Goal: Task Accomplishment & Management: Manage account settings

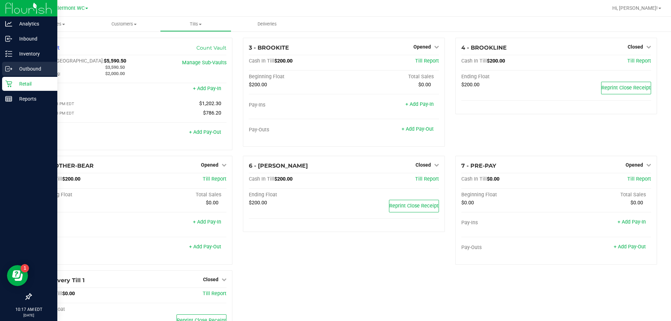
click at [37, 69] on p "Outbound" at bounding box center [33, 69] width 42 height 8
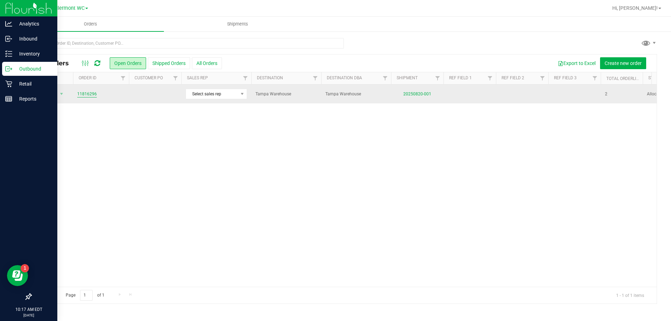
click at [90, 96] on link "11816296" at bounding box center [87, 94] width 20 height 7
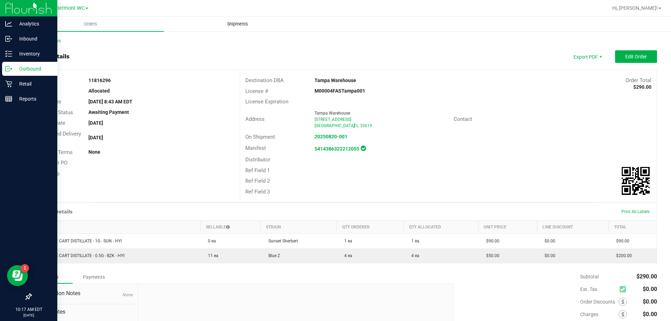
click at [243, 21] on span "Shipments" at bounding box center [238, 24] width 40 height 6
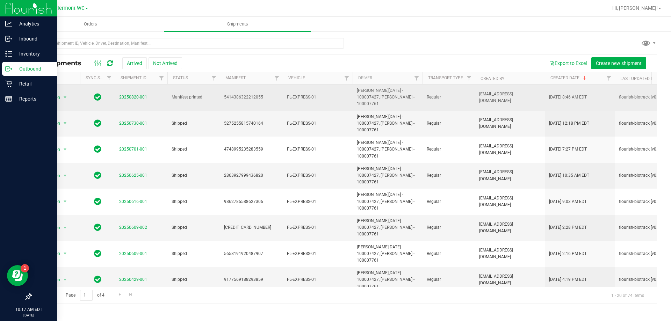
click at [140, 96] on span "20250820-001" at bounding box center [133, 97] width 28 height 7
click at [136, 95] on link "20250820-001" at bounding box center [133, 97] width 28 height 5
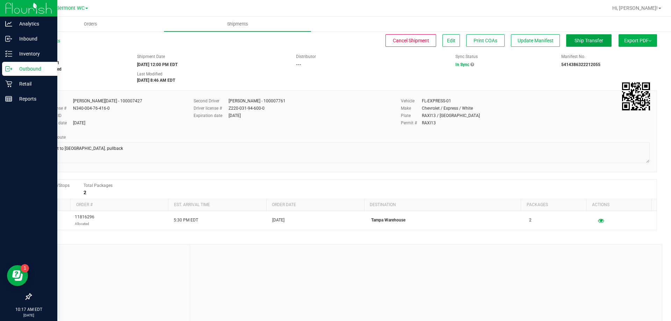
click at [590, 41] on span "Ship Transfer" at bounding box center [588, 41] width 29 height 6
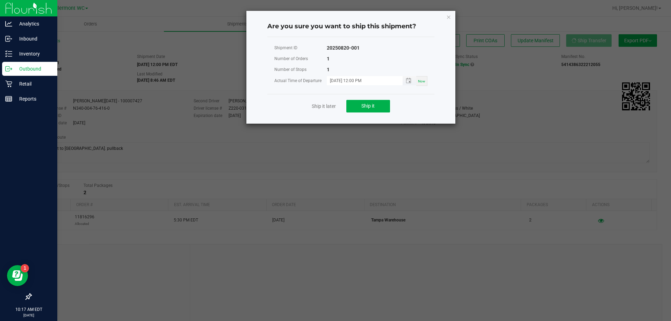
click at [356, 80] on input "[DATE] 12:00 PM" at bounding box center [361, 80] width 68 height 9
type input "[DATE] 10:30 AM"
click at [433, 104] on div "Ship it later Ship it" at bounding box center [350, 106] width 167 height 24
click at [369, 105] on span "Ship it" at bounding box center [367, 106] width 13 height 6
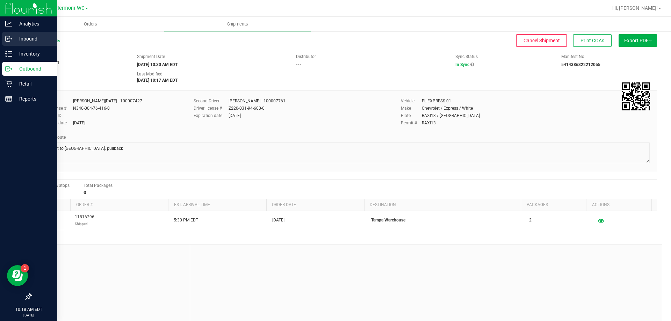
click at [17, 37] on p "Inbound" at bounding box center [33, 39] width 42 height 8
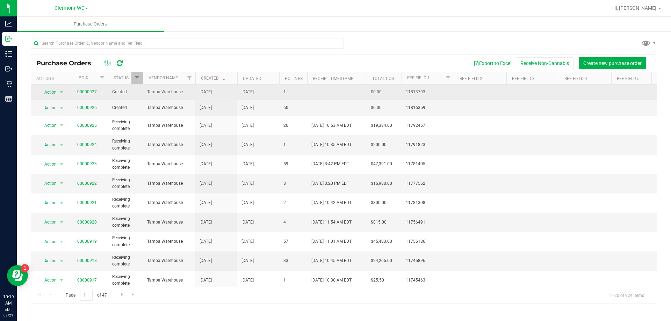
click at [87, 90] on link "00000927" at bounding box center [87, 91] width 20 height 5
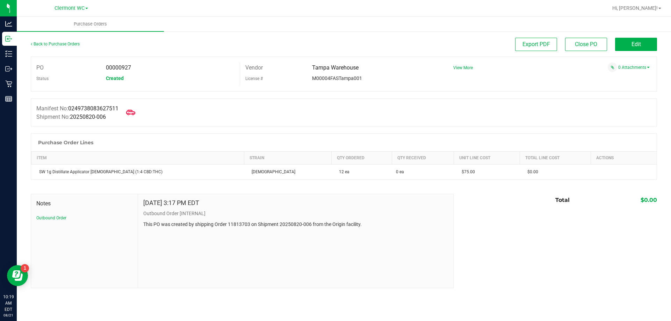
click at [138, 114] on span at bounding box center [130, 112] width 15 height 15
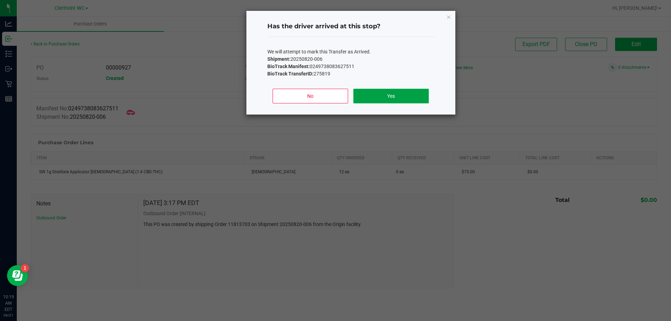
click at [387, 97] on button "Yes" at bounding box center [390, 96] width 75 height 15
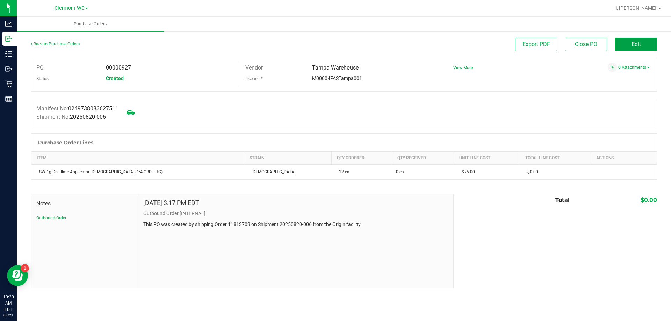
click at [635, 43] on span "Edit" at bounding box center [635, 44] width 9 height 7
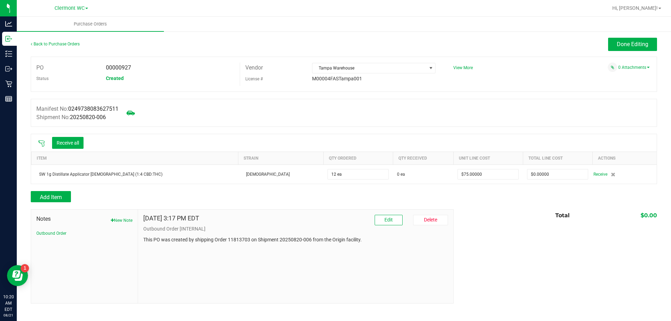
click at [39, 145] on icon at bounding box center [41, 143] width 7 height 7
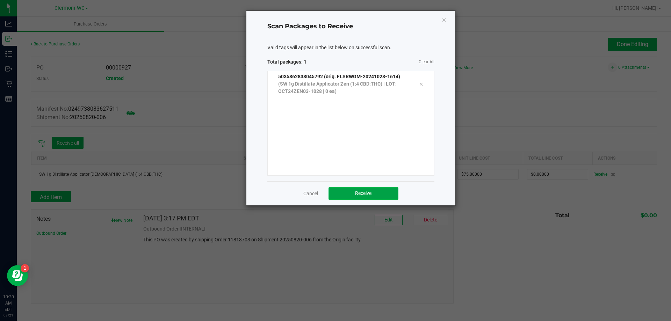
click at [364, 192] on span "Receive" at bounding box center [363, 193] width 16 height 6
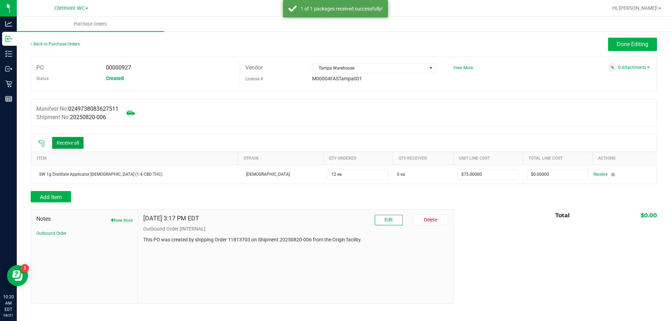
click at [72, 142] on button "Receive all" at bounding box center [67, 143] width 31 height 12
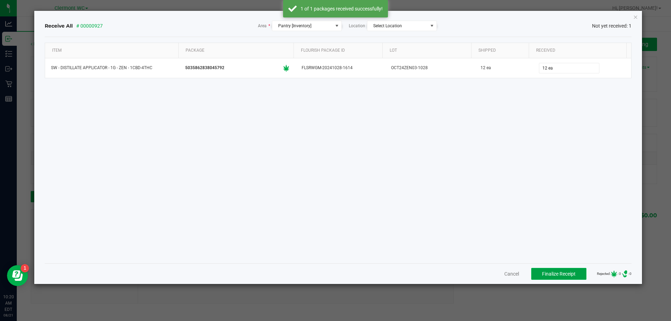
click at [553, 275] on span "Finalize Receipt" at bounding box center [559, 274] width 34 height 6
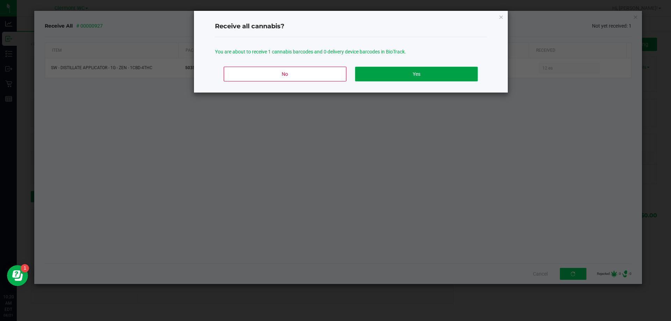
click at [429, 76] on button "Yes" at bounding box center [416, 74] width 122 height 15
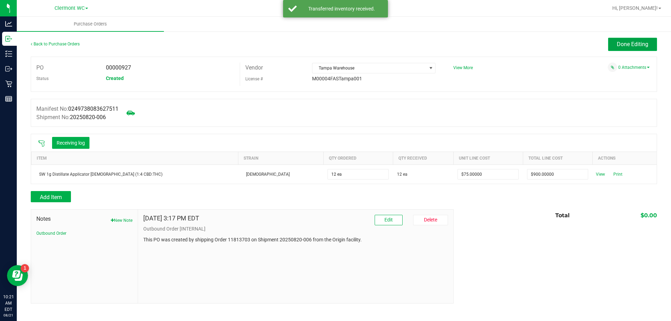
click at [621, 46] on span "Done Editing" at bounding box center [631, 44] width 31 height 7
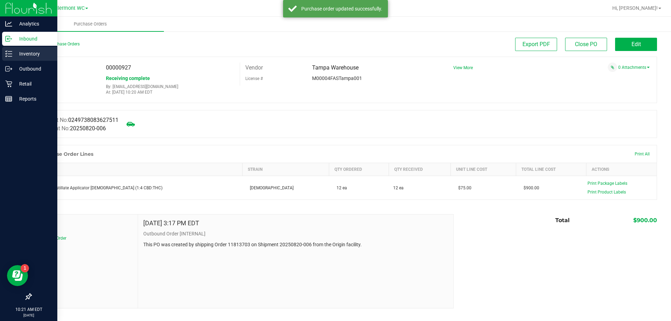
click at [7, 50] on div "Inventory" at bounding box center [29, 54] width 55 height 14
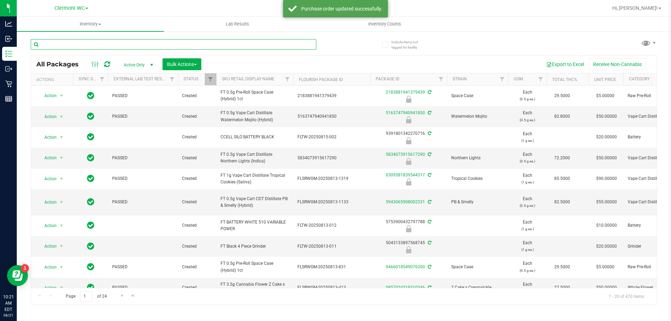
click at [199, 43] on input "text" at bounding box center [173, 44] width 285 height 10
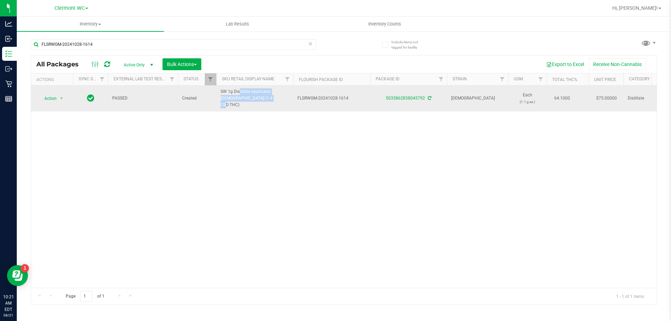
drag, startPoint x: 220, startPoint y: 94, endPoint x: 245, endPoint y: 100, distance: 25.8
click at [245, 100] on td "SW 1g Distillate Applicator [DEMOGRAPHIC_DATA] (1:4 CBD:THC)" at bounding box center [254, 99] width 77 height 26
copy span "SW 1g Distillate Applicator [DEMOGRAPHIC_DATA] (1:4 CBD:THC)"
drag, startPoint x: 133, startPoint y: 44, endPoint x: 448, endPoint y: 106, distance: 321.5
click at [4, 38] on div "Analytics Inbound Inventory Outbound Retail Reports 10:21 AM EDT [DATE] 08/21 […" at bounding box center [335, 160] width 671 height 321
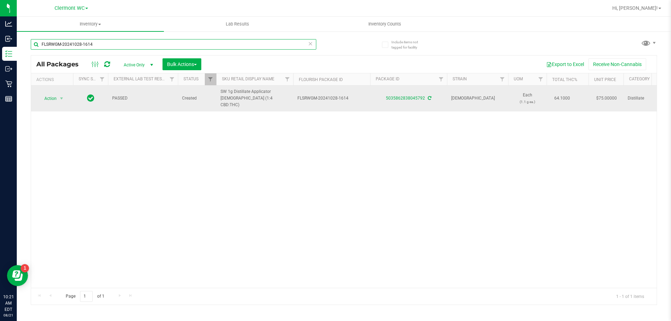
paste input "SW 1g Distillate Applicator [DEMOGRAPHIC_DATA] (1:4 CBD:THC)"
type input "SW 1g Distillate Applicator [DEMOGRAPHIC_DATA] (1:4 CBD:THC)"
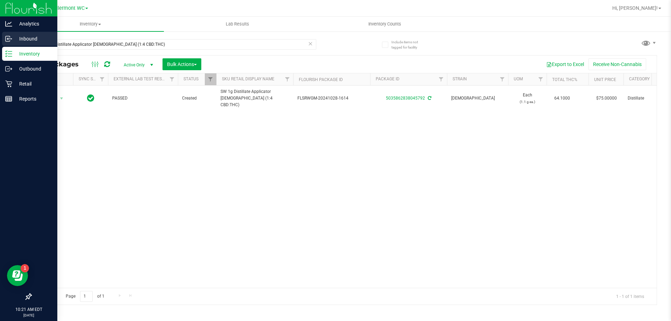
click at [33, 40] on p "Inbound" at bounding box center [33, 39] width 42 height 8
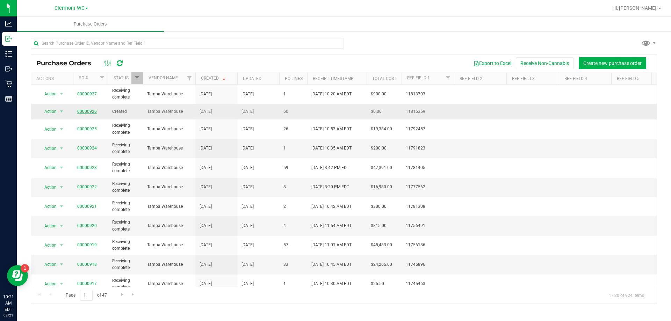
click at [89, 110] on link "00000926" at bounding box center [87, 111] width 20 height 5
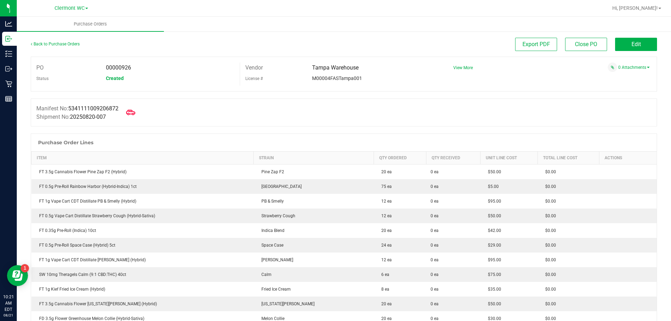
click at [138, 112] on span at bounding box center [130, 112] width 15 height 15
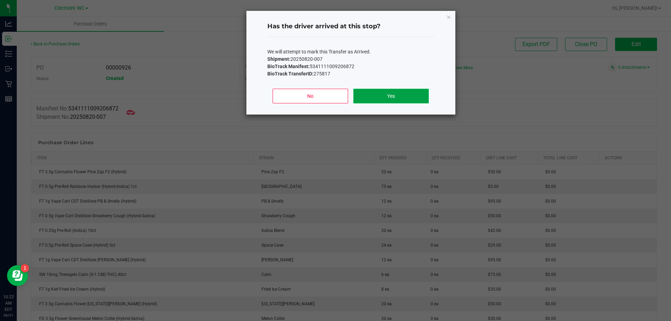
click at [386, 98] on button "Yes" at bounding box center [390, 96] width 75 height 15
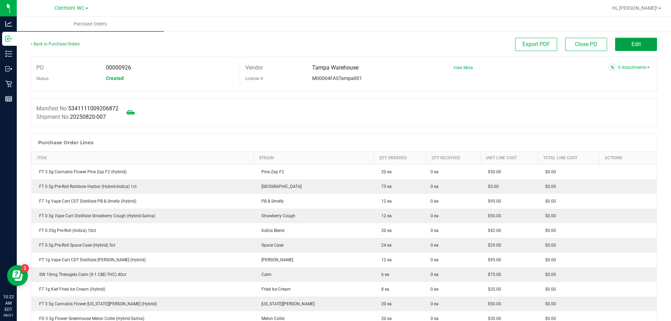
click at [631, 43] on span "Edit" at bounding box center [635, 44] width 9 height 7
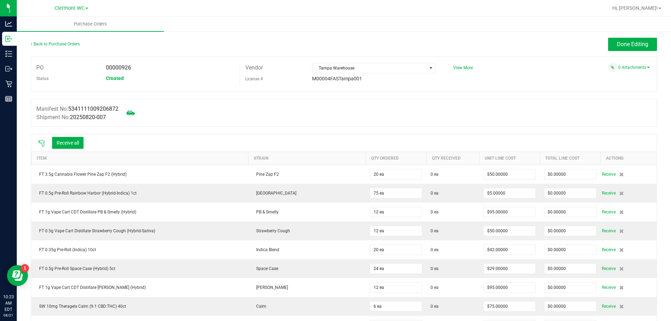
click at [41, 144] on icon at bounding box center [41, 143] width 7 height 7
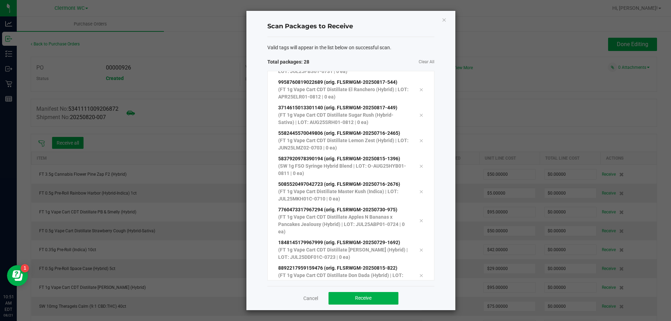
scroll to position [530, 0]
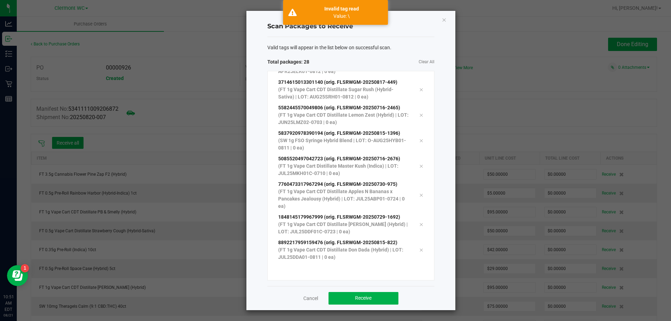
click at [261, 164] on div "Scan Packages to Receive Valid tags will appear in the list below on successful…" at bounding box center [350, 160] width 209 height 299
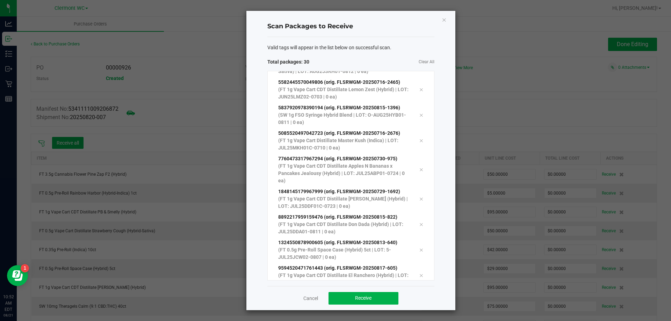
scroll to position [581, 0]
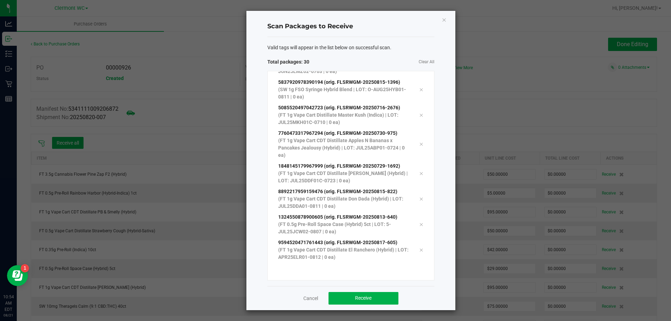
drag, startPoint x: 258, startPoint y: 165, endPoint x: 254, endPoint y: 145, distance: 21.0
click at [254, 145] on div "Scan Packages to Receive Valid tags will appear in the list below on successful…" at bounding box center [350, 160] width 209 height 299
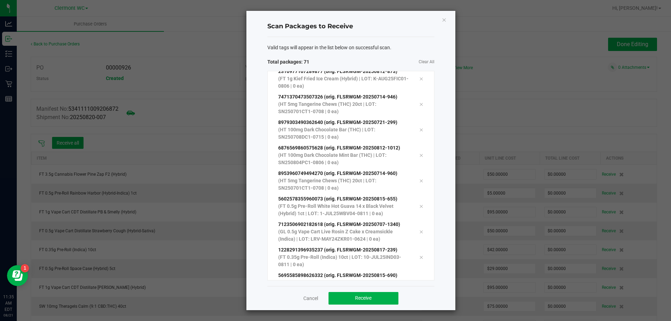
scroll to position [1601, 0]
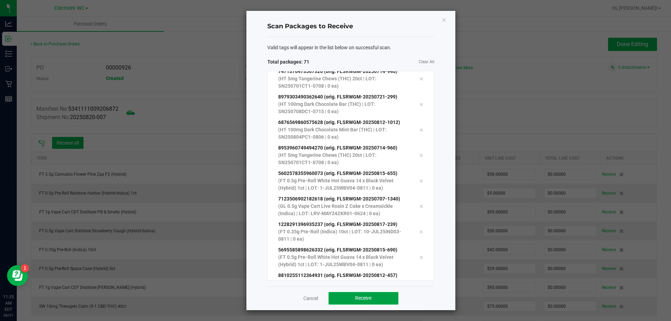
click at [347, 294] on button "Receive" at bounding box center [363, 298] width 70 height 13
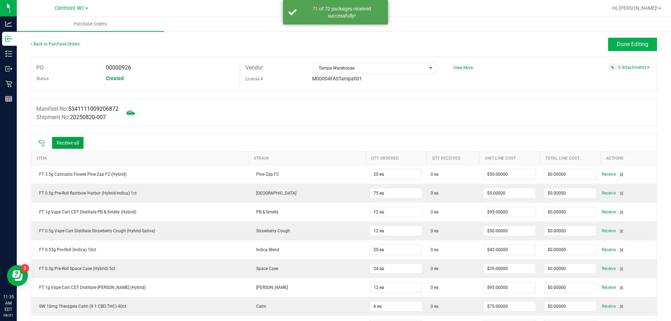
click at [78, 139] on button "Receive all" at bounding box center [67, 143] width 31 height 12
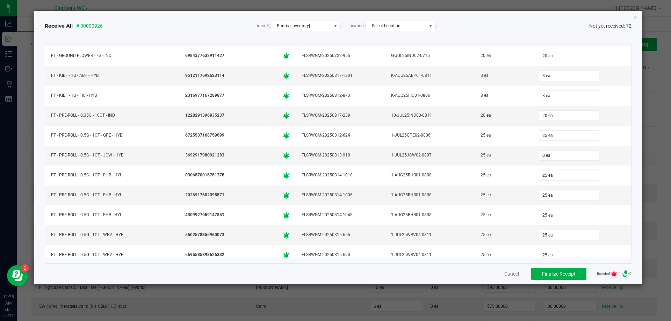
scroll to position [454, 0]
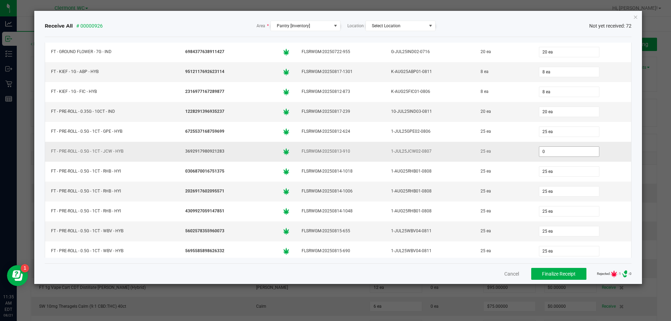
click at [553, 149] on input "0" at bounding box center [569, 152] width 60 height 10
type input "25 ea"
click at [635, 91] on div "Receive All # 00000926 Area * Pantry [Inventory] Location Select Location Not y…" at bounding box center [338, 147] width 608 height 273
click at [546, 276] on span "Finalize Receipt" at bounding box center [559, 274] width 34 height 6
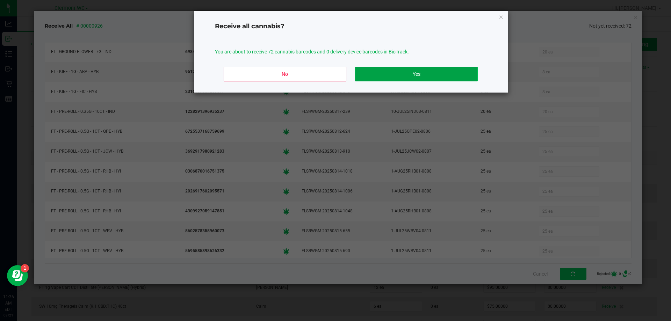
click at [433, 78] on button "Yes" at bounding box center [416, 74] width 122 height 15
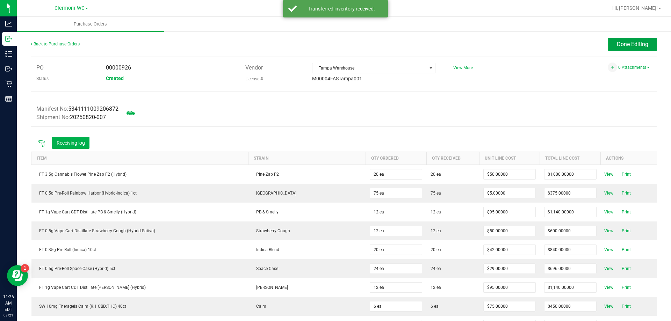
click at [620, 43] on span "Done Editing" at bounding box center [631, 44] width 31 height 7
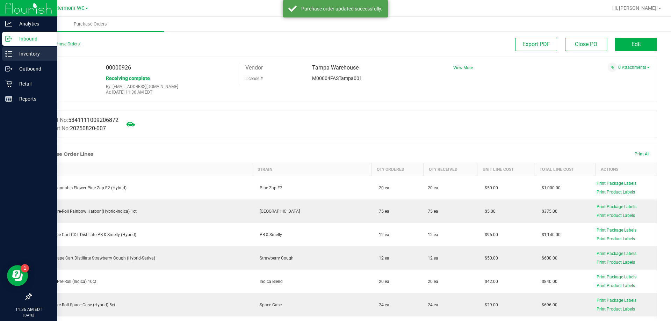
click at [22, 53] on p "Inventory" at bounding box center [33, 54] width 42 height 8
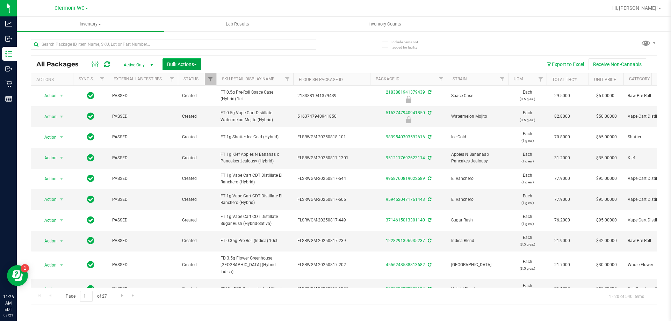
click at [198, 68] on button "Bulk Actions" at bounding box center [181, 64] width 39 height 12
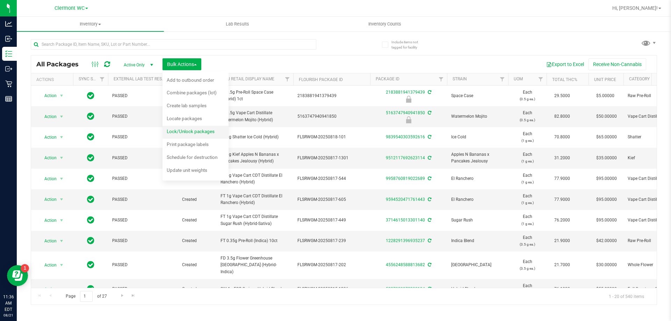
click at [197, 134] on div "Lock/Unlock packages" at bounding box center [195, 132] width 57 height 11
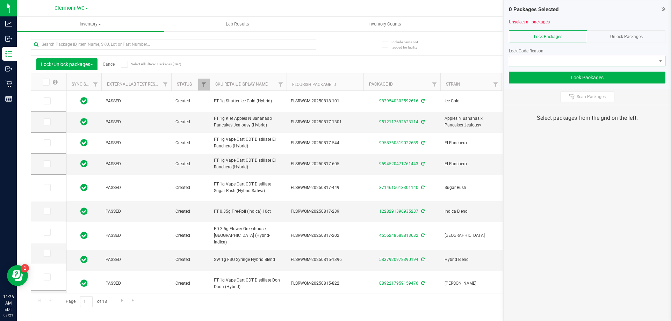
click at [561, 64] on span at bounding box center [582, 61] width 147 height 10
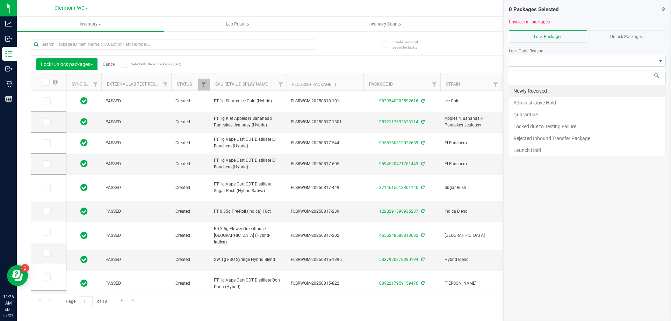
scroll to position [10, 156]
click at [546, 148] on li "Launch Hold" at bounding box center [587, 150] width 156 height 12
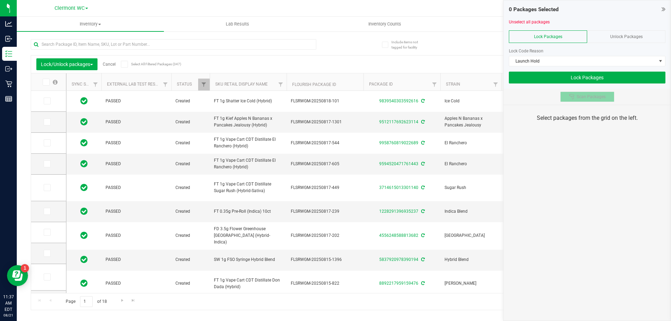
click at [581, 94] on span "Scan Packages" at bounding box center [590, 97] width 29 height 6
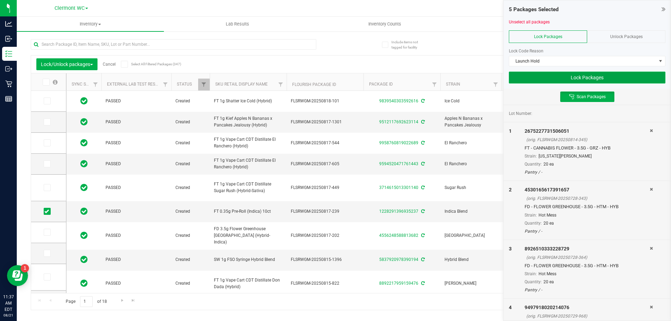
click at [594, 75] on button "Lock Packages" at bounding box center [587, 78] width 156 height 12
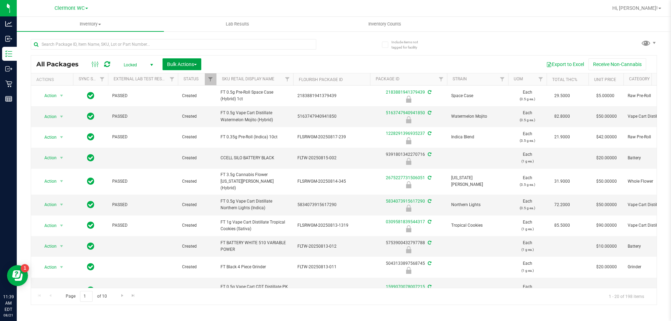
click at [198, 67] on button "Bulk Actions" at bounding box center [181, 64] width 39 height 12
click at [202, 120] on span "Locate packages" at bounding box center [184, 119] width 35 height 6
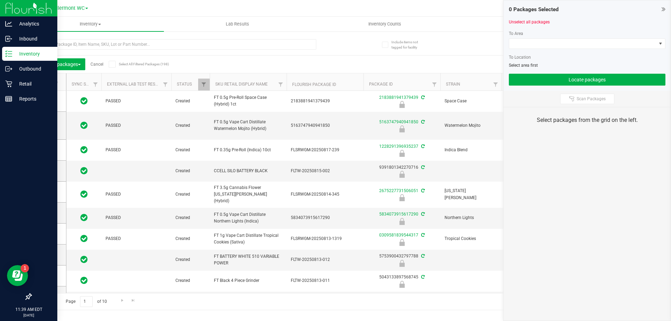
click at [12, 55] on icon at bounding box center [8, 53] width 7 height 7
click at [5, 81] on icon at bounding box center [8, 83] width 7 height 7
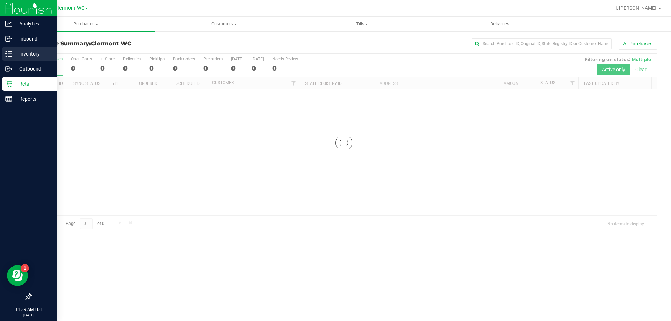
click at [41, 55] on p "Inventory" at bounding box center [33, 54] width 42 height 8
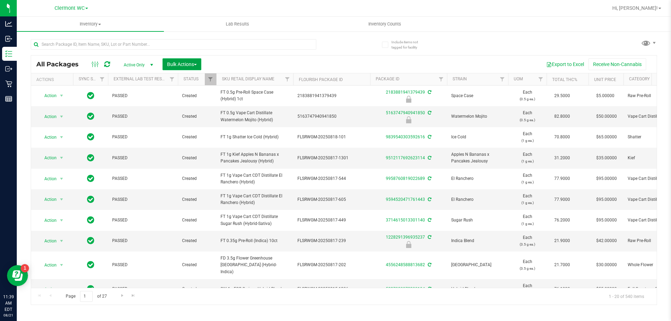
click at [186, 67] on span "Bulk Actions" at bounding box center [182, 64] width 30 height 6
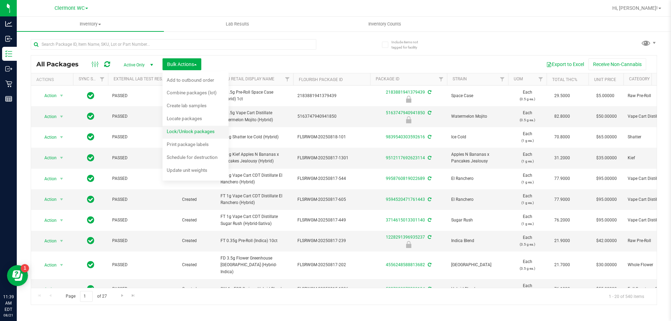
click at [176, 130] on span "Lock/Unlock packages" at bounding box center [191, 132] width 48 height 6
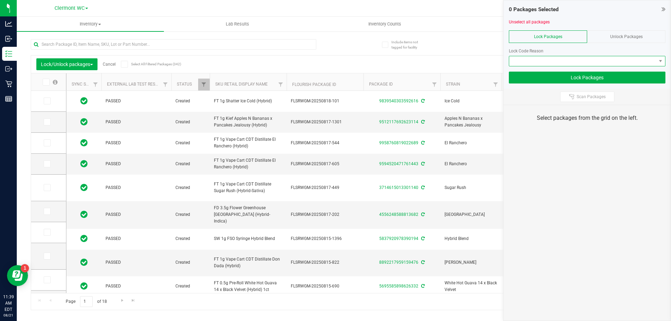
click at [552, 59] on span at bounding box center [582, 61] width 147 height 10
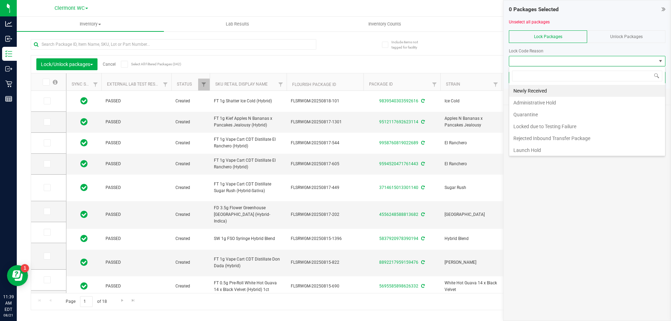
scroll to position [10, 156]
click at [540, 93] on li "Newly Received" at bounding box center [587, 91] width 156 height 12
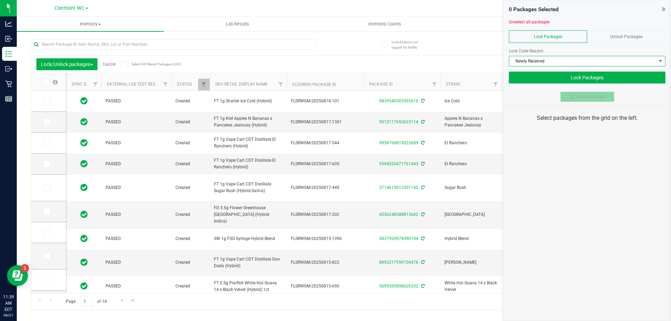
click at [567, 93] on button "Scan Packages" at bounding box center [587, 97] width 54 height 10
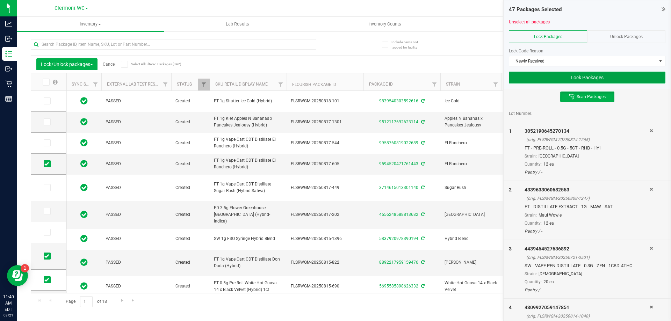
click at [577, 82] on button "Lock Packages" at bounding box center [587, 78] width 156 height 12
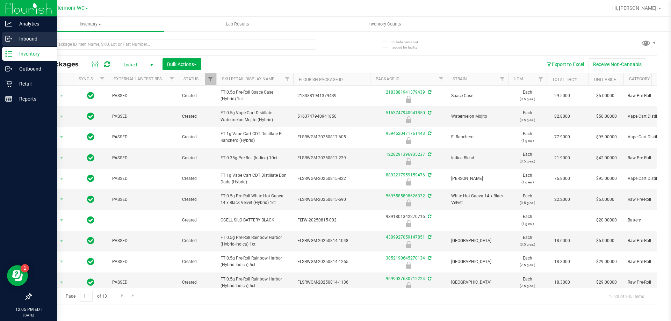
click at [32, 37] on p "Inbound" at bounding box center [33, 39] width 42 height 8
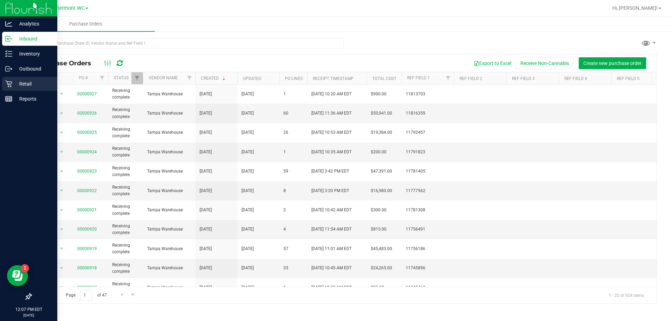
click at [13, 84] on p "Retail" at bounding box center [33, 84] width 42 height 8
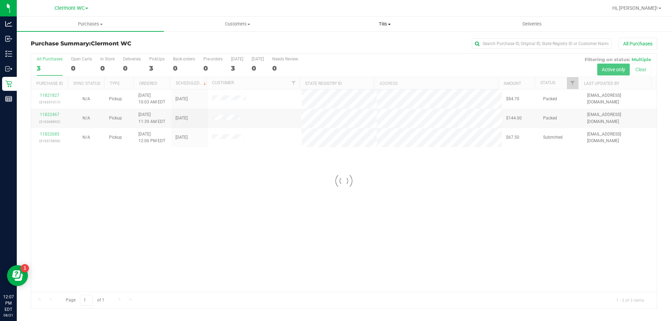
click at [389, 25] on span "Tills" at bounding box center [384, 24] width 146 height 6
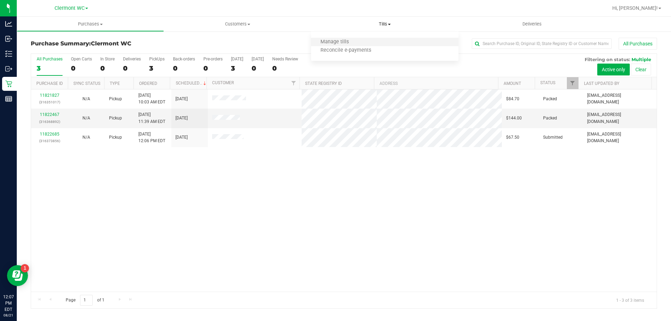
click at [362, 39] on li "Manage tills" at bounding box center [384, 42] width 147 height 8
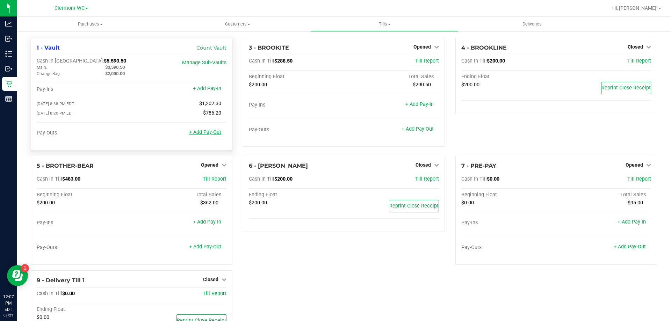
click at [206, 135] on link "+ Add Pay-Out" at bounding box center [205, 132] width 32 height 6
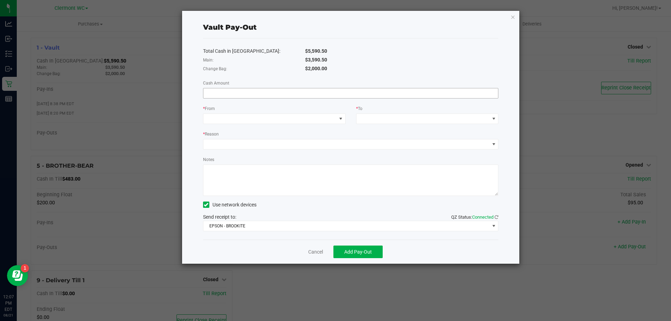
click at [270, 90] on input at bounding box center [350, 93] width 295 height 10
type input "$3,590.50"
click at [267, 124] on div "Total Cash in Vault: $5,590.50 Main: $3,590.50 Change Bag: $2,000.00 Cash Amoun…" at bounding box center [350, 138] width 295 height 201
click at [269, 120] on span at bounding box center [269, 119] width 133 height 10
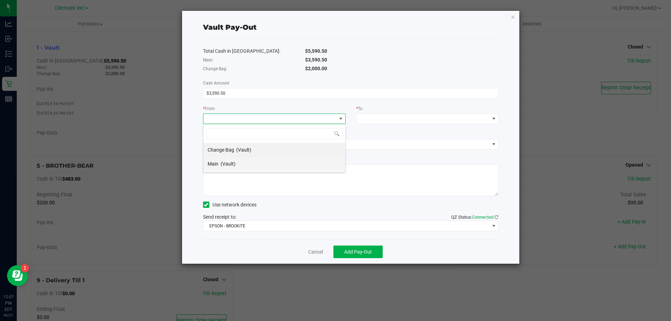
click at [241, 165] on li "Main (Vault)" at bounding box center [274, 164] width 142 height 14
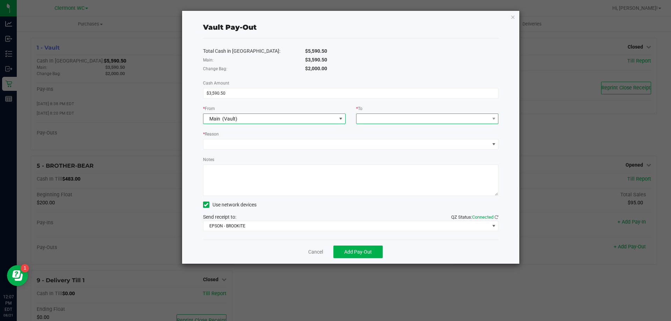
click at [400, 120] on span at bounding box center [422, 119] width 133 height 10
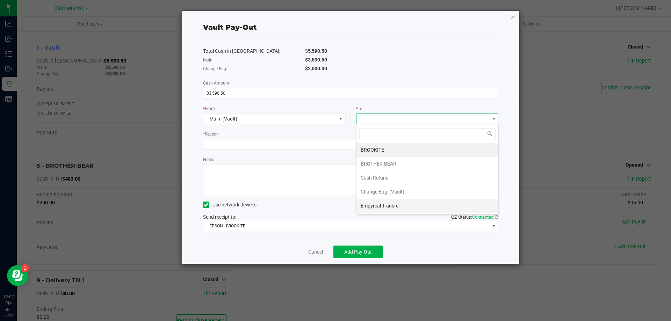
click at [376, 204] on span "Empyreal Transfer" at bounding box center [379, 206] width 39 height 6
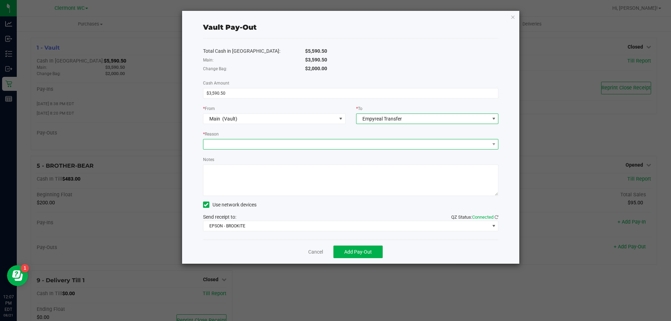
click at [262, 141] on span at bounding box center [346, 144] width 286 height 10
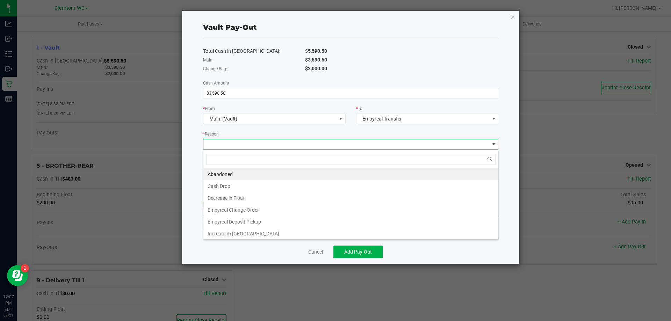
scroll to position [10, 295]
click at [255, 221] on li "Empyreal Deposit Pickup" at bounding box center [350, 222] width 295 height 12
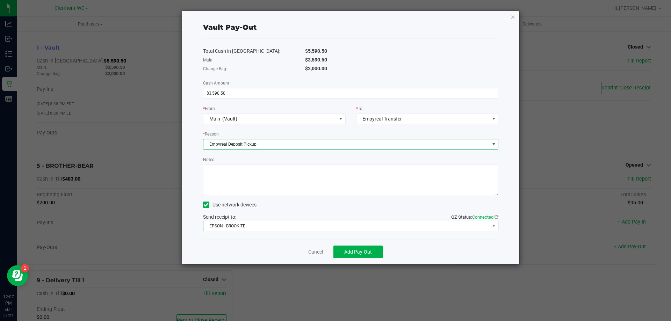
click at [255, 224] on span "EPSON - BROOKITE" at bounding box center [346, 226] width 286 height 10
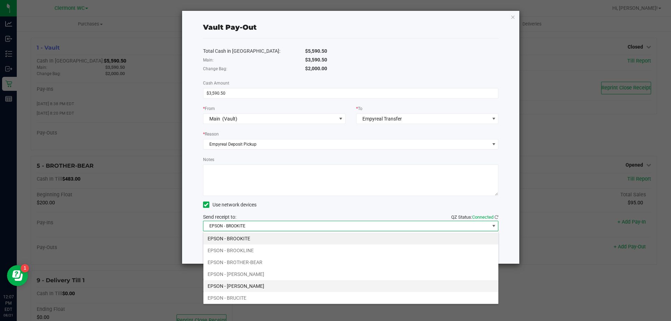
click at [265, 286] on li "EPSON - [PERSON_NAME]" at bounding box center [350, 286] width 295 height 12
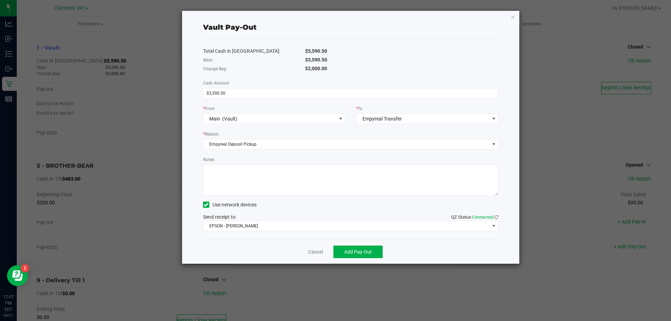
click at [276, 184] on textarea "Notes" at bounding box center [350, 180] width 295 height 31
type textarea "[DATE] Go Bears"
click at [348, 249] on span "Add Pay-Out" at bounding box center [358, 252] width 28 height 6
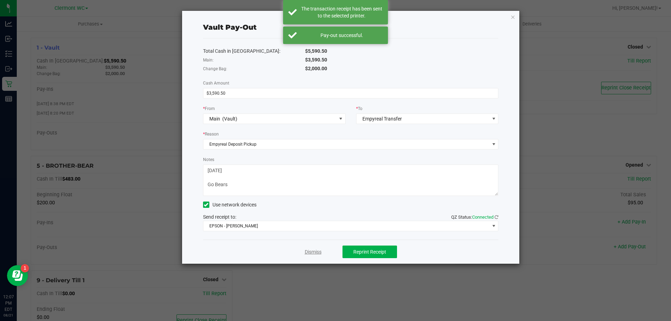
click at [316, 251] on link "Dismiss" at bounding box center [313, 251] width 17 height 7
